Goal: Information Seeking & Learning: Learn about a topic

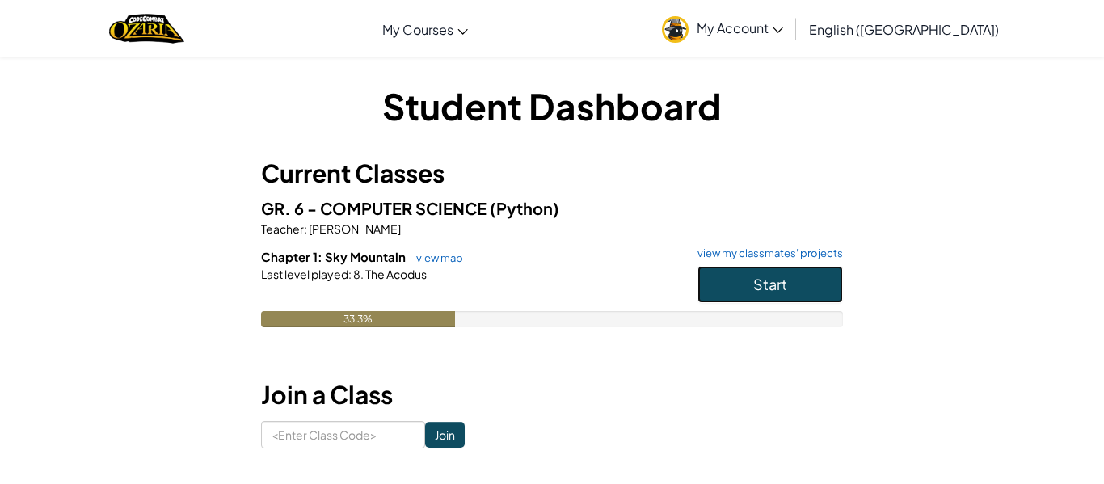
click at [793, 294] on button "Start" at bounding box center [769, 284] width 145 height 37
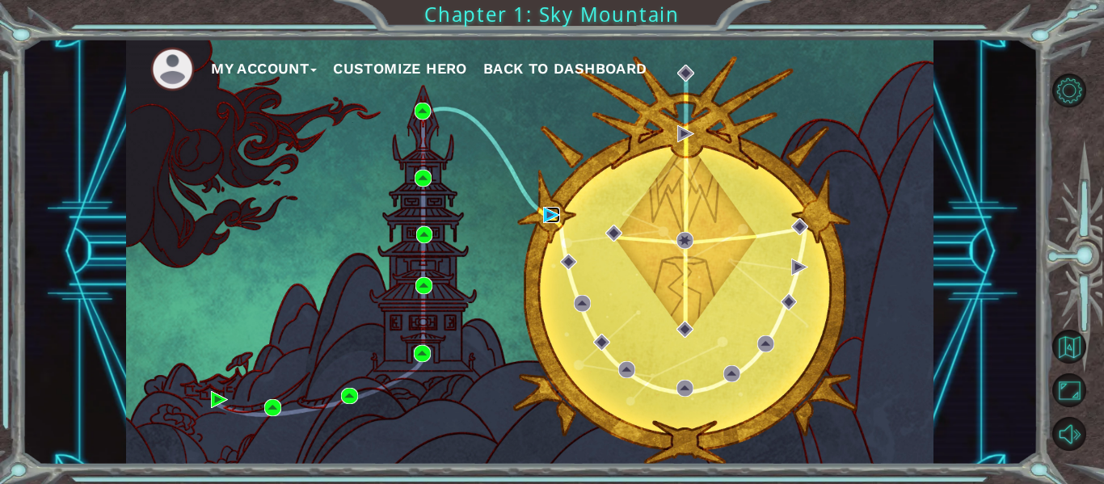
click at [552, 219] on img at bounding box center [551, 215] width 17 height 17
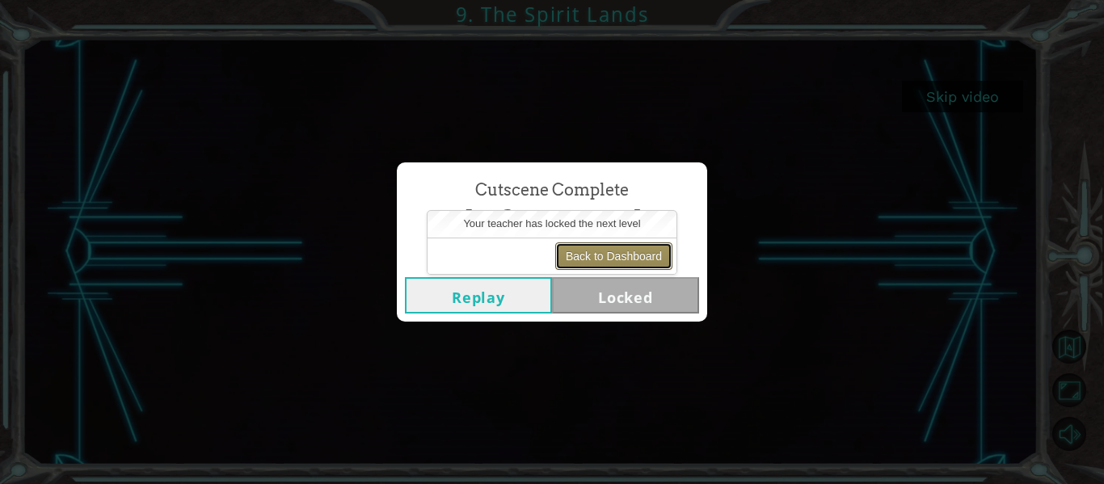
click at [610, 250] on button "Back to Dashboard" at bounding box center [613, 255] width 117 height 27
